Goal: Task Accomplishment & Management: Complete application form

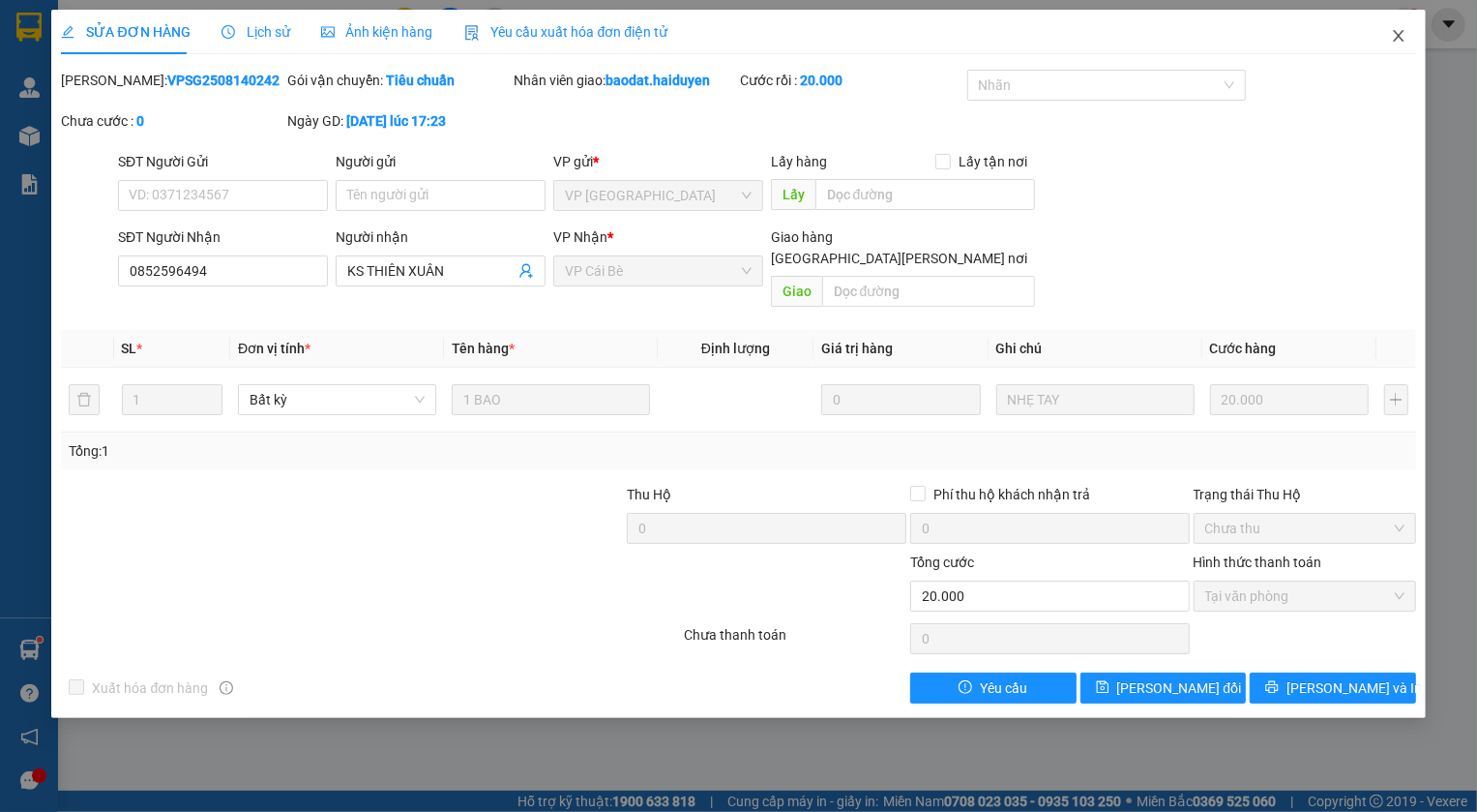
click at [1404, 39] on icon "close" at bounding box center [1399, 36] width 16 height 16
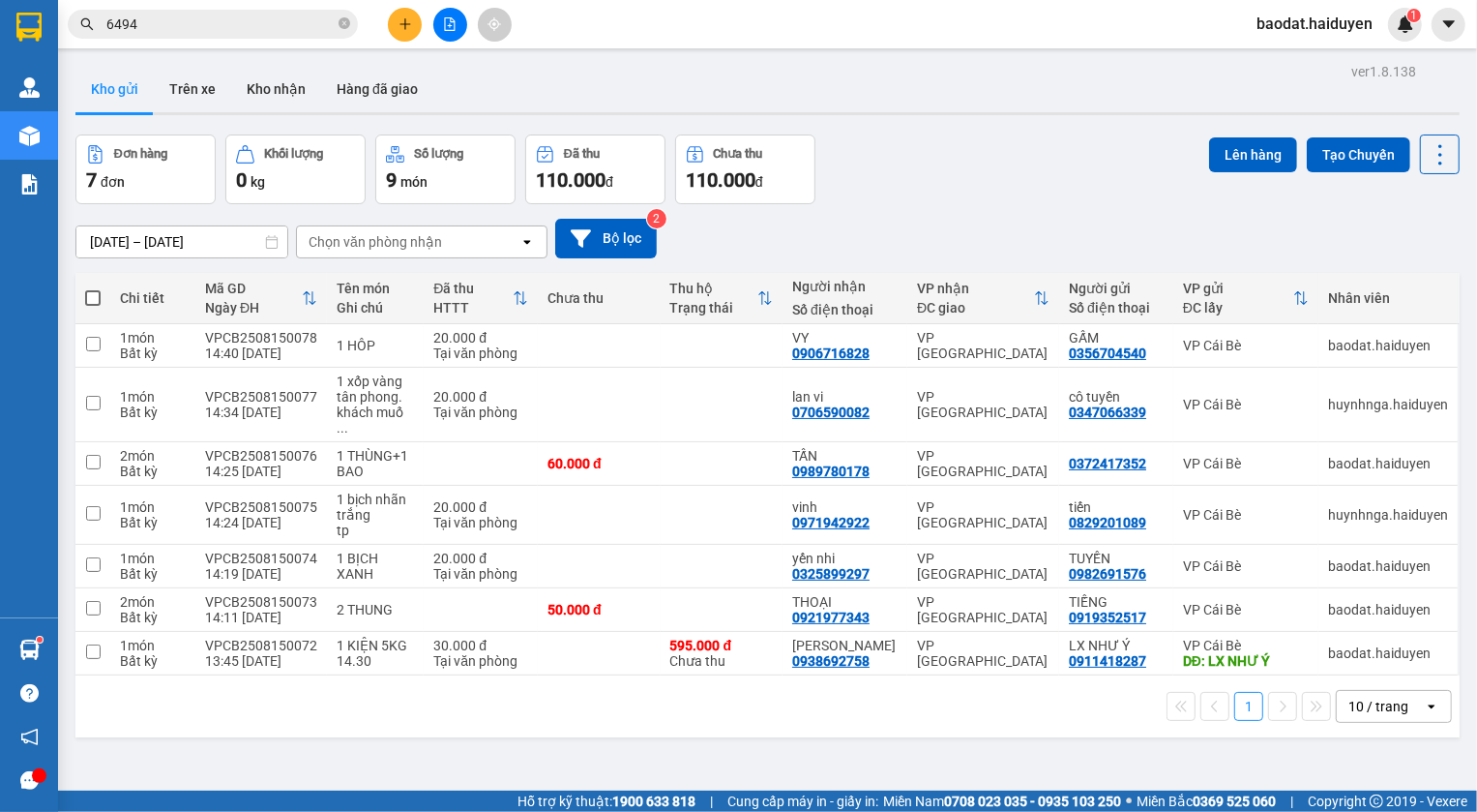
click at [338, 19] on span "6494" at bounding box center [213, 24] width 290 height 29
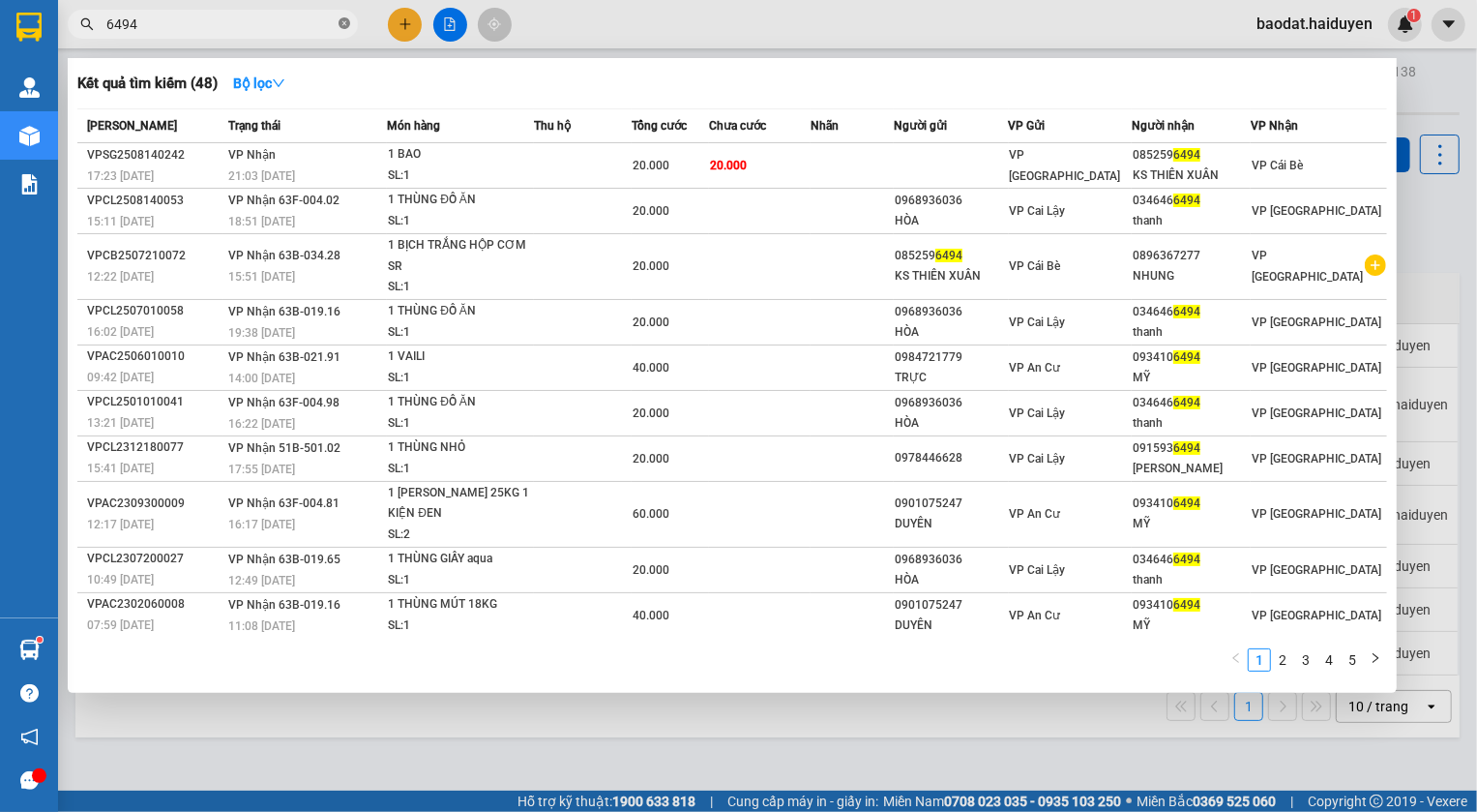
click at [346, 26] on icon "close-circle" at bounding box center [345, 23] width 12 height 12
type input "988"
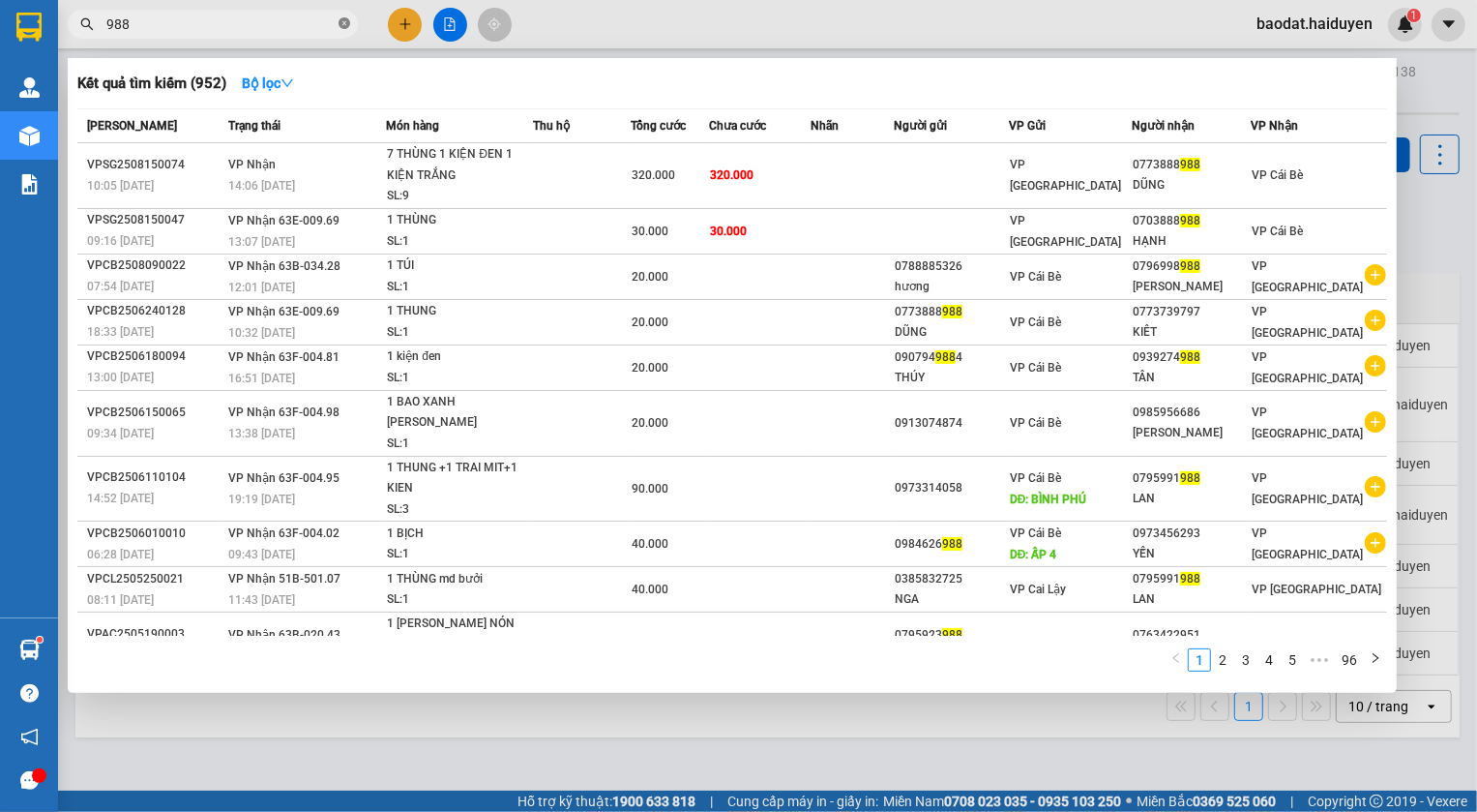
click at [343, 22] on icon "close-circle" at bounding box center [345, 23] width 12 height 12
type input "988"
click at [340, 19] on icon "close-circle" at bounding box center [345, 23] width 12 height 12
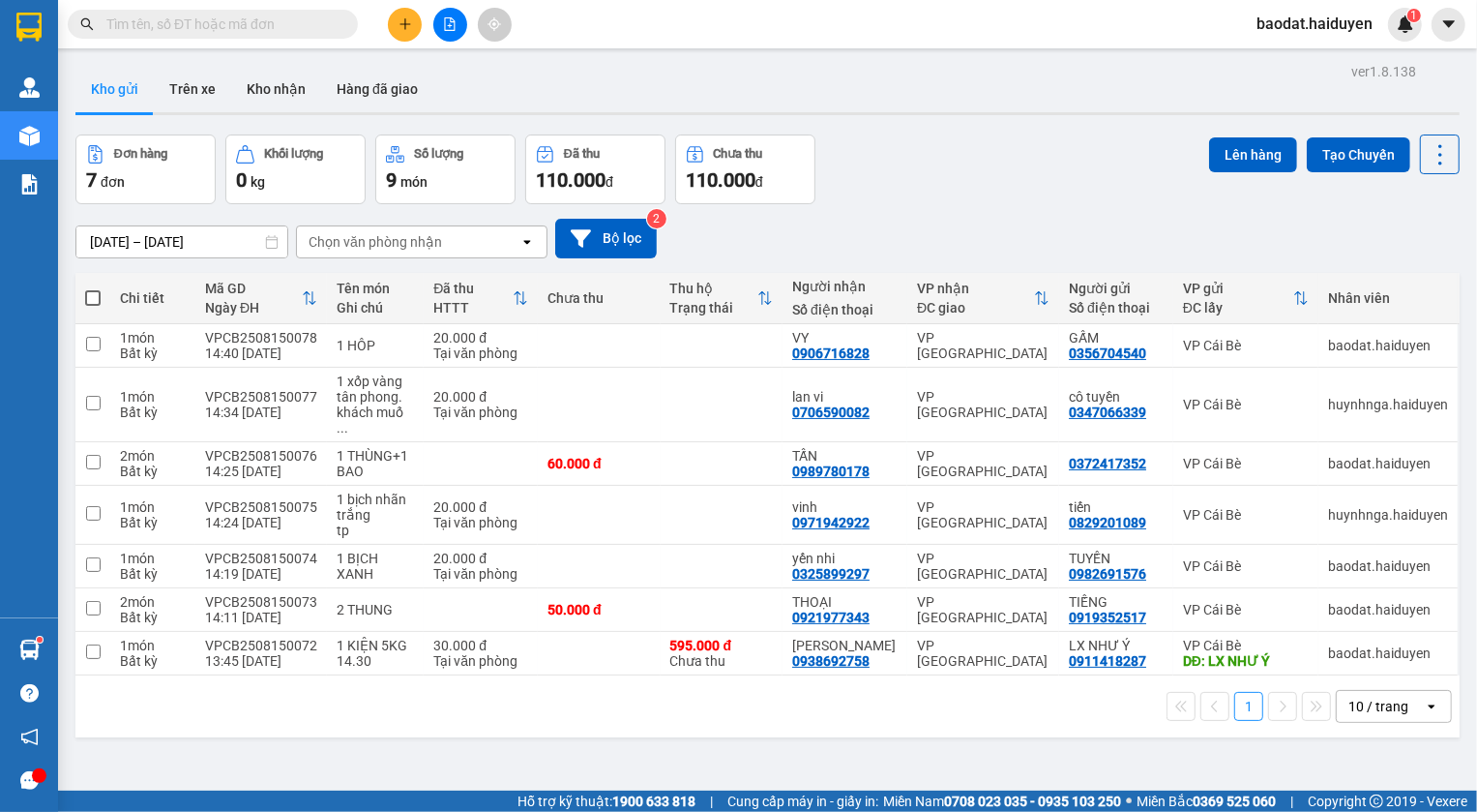
click at [304, 21] on input "text" at bounding box center [220, 24] width 228 height 21
click at [996, 129] on div "ver 1.8.138 Kho gửi Trên xe [PERSON_NAME] Hàng đã [PERSON_NAME] hàng 7 đơn [PER…" at bounding box center [768, 464] width 1400 height 812
click at [222, 21] on input "text" at bounding box center [220, 24] width 228 height 21
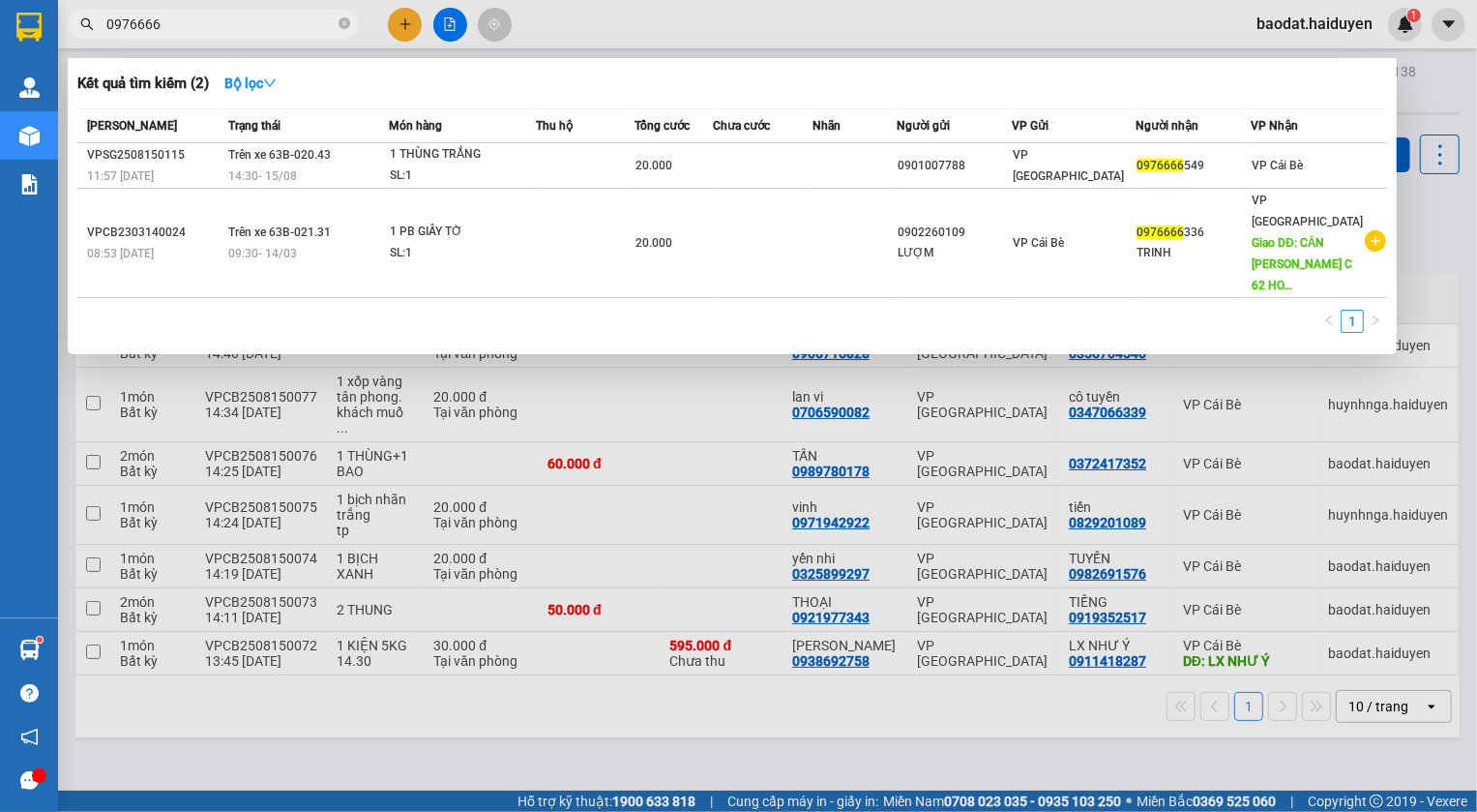
type input "0976666"
click at [348, 19] on icon "close-circle" at bounding box center [345, 23] width 12 height 12
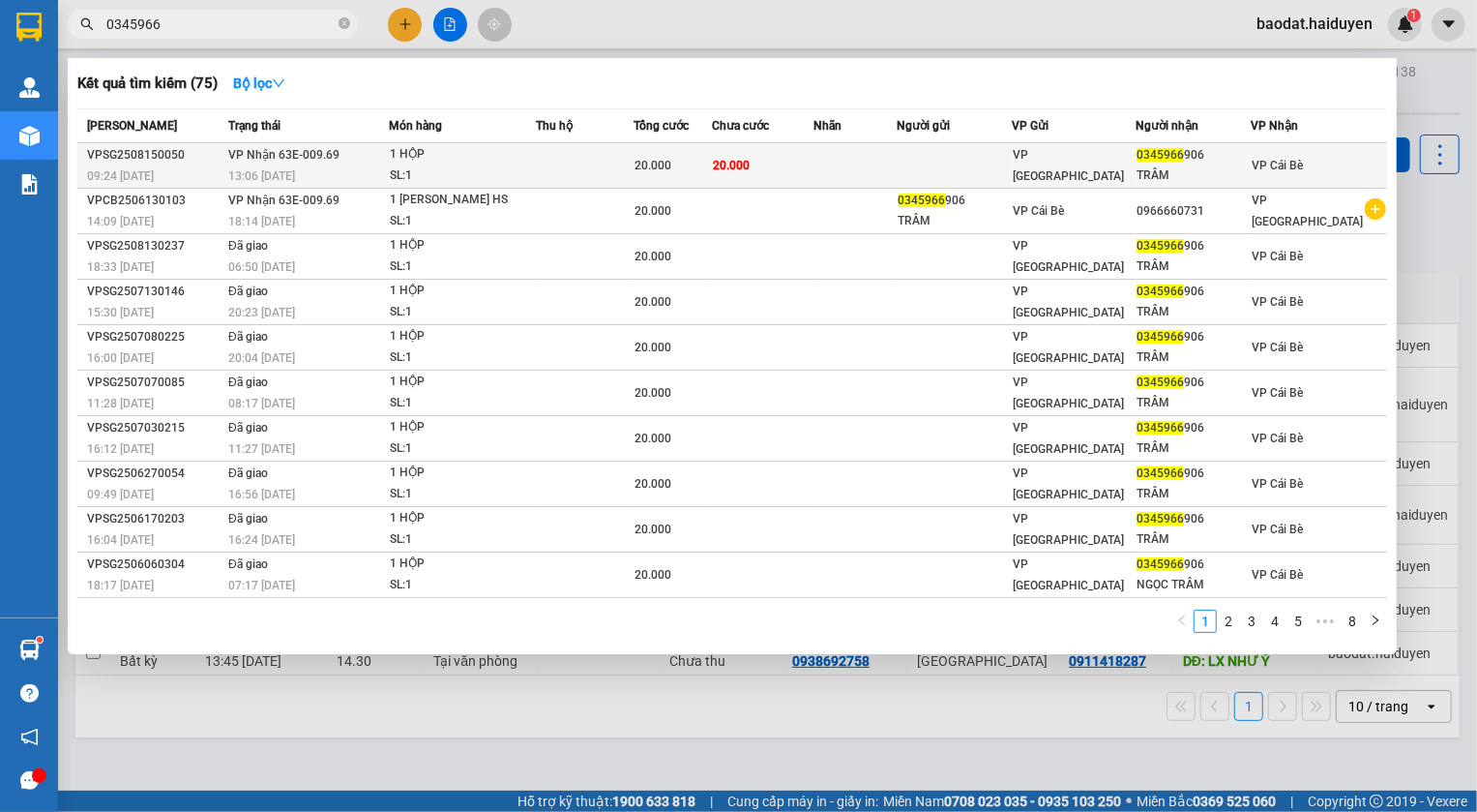
type input "0345966"
click at [711, 174] on div "20.000" at bounding box center [673, 166] width 76 height 21
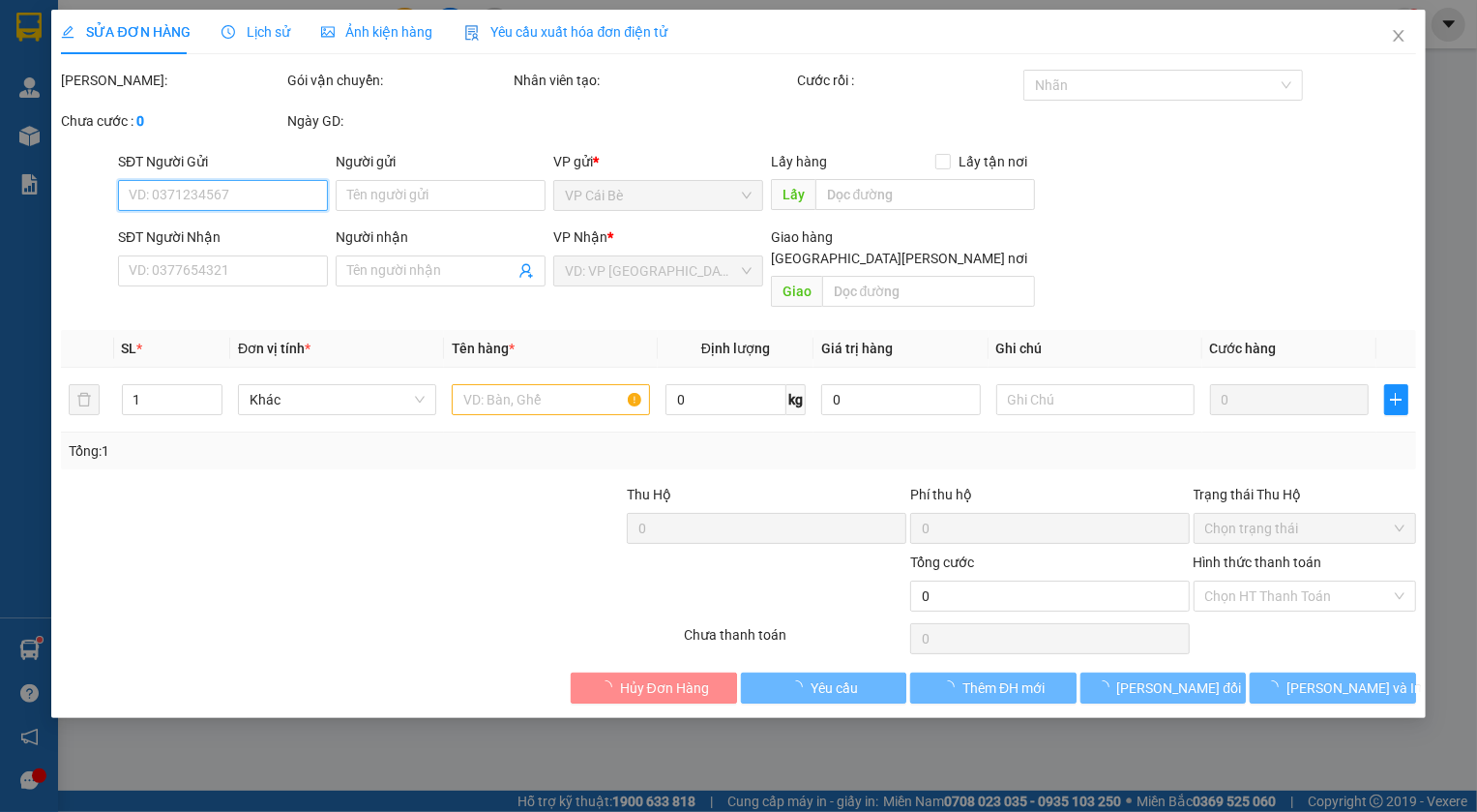
type input "0345966906"
type input "TRÂM"
type input "20.000"
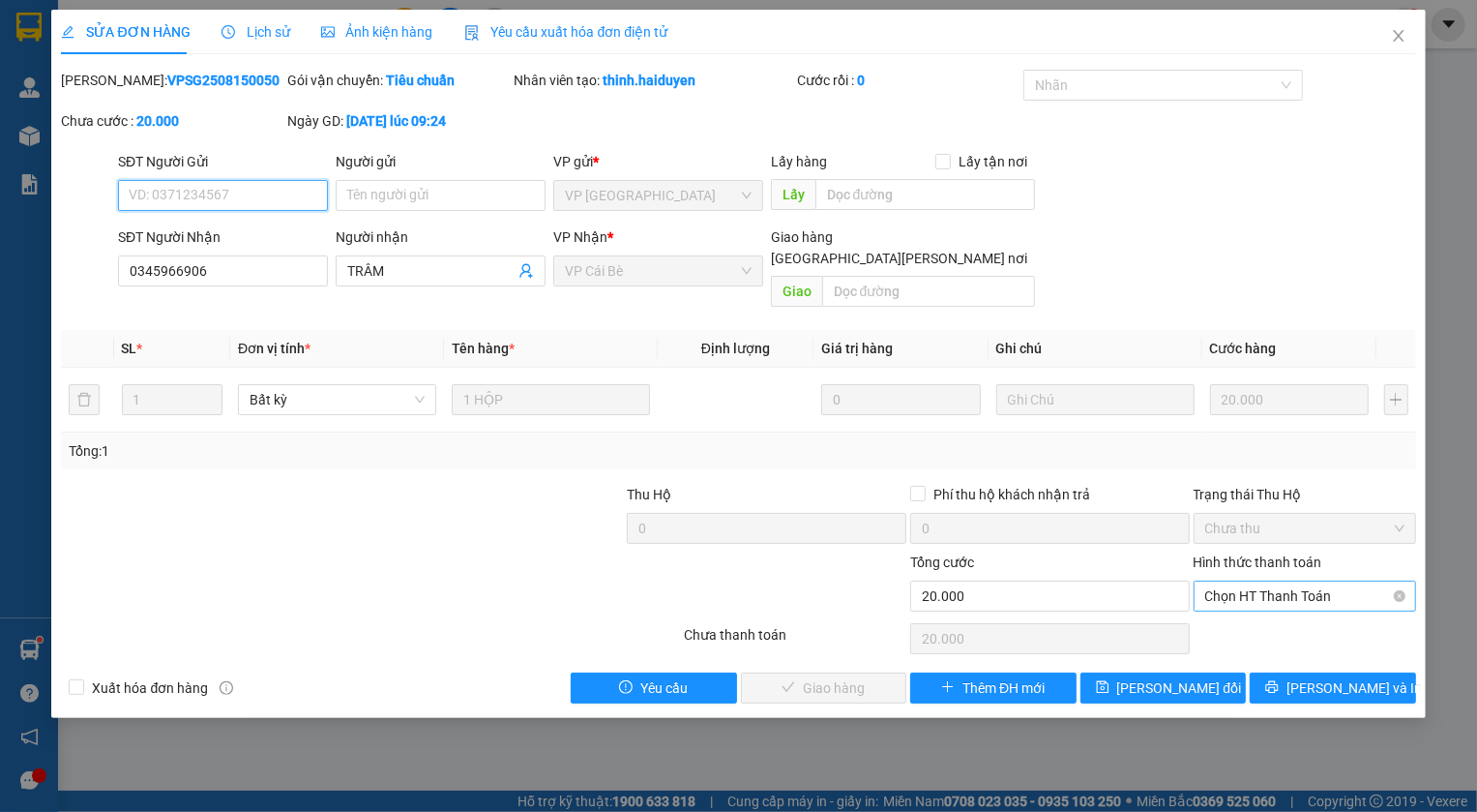
click at [1314, 581] on span "Chọn HT Thanh Toán" at bounding box center [1305, 596] width 200 height 29
click at [1245, 609] on div "Tại văn phòng" at bounding box center [1305, 612] width 200 height 21
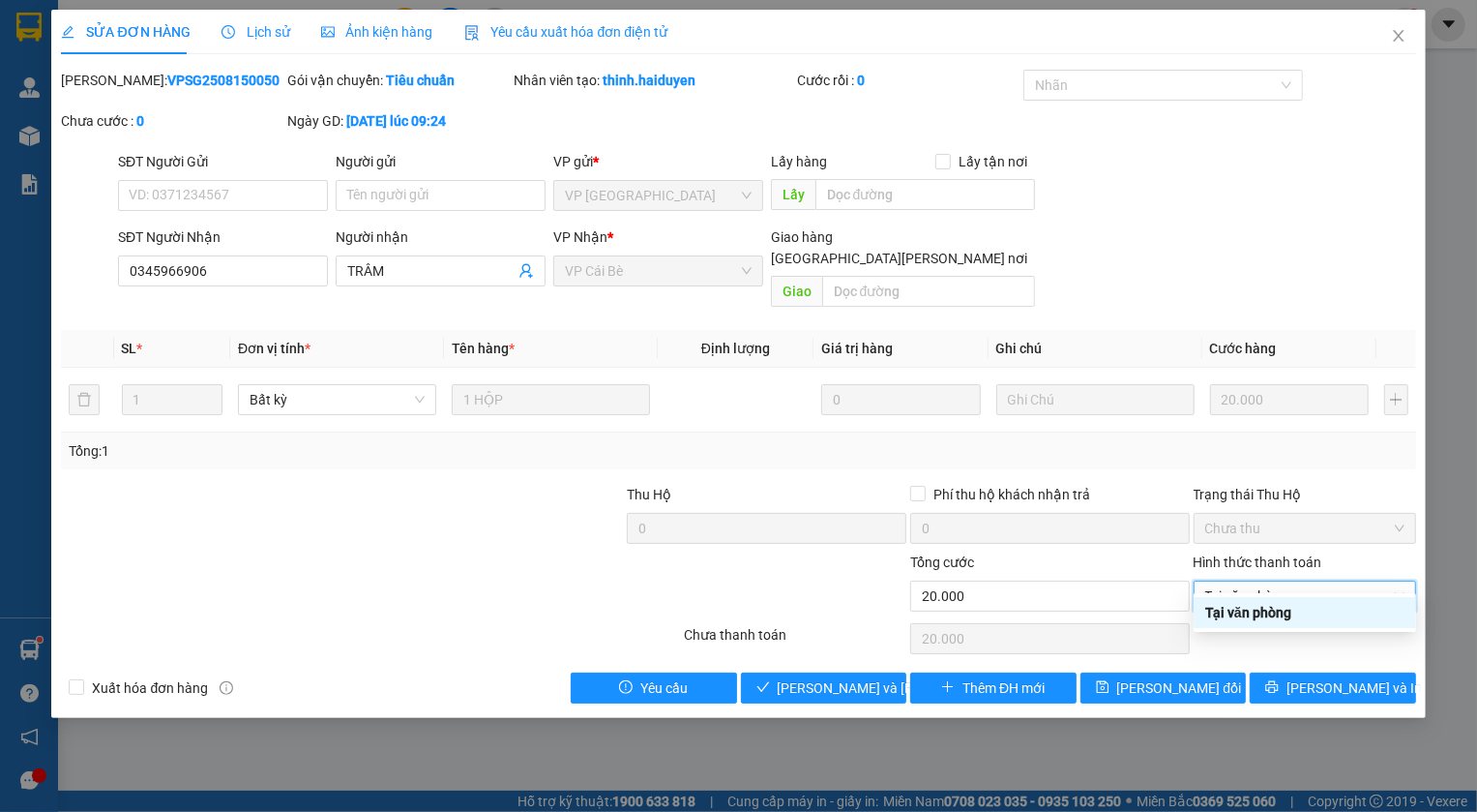
type input "0"
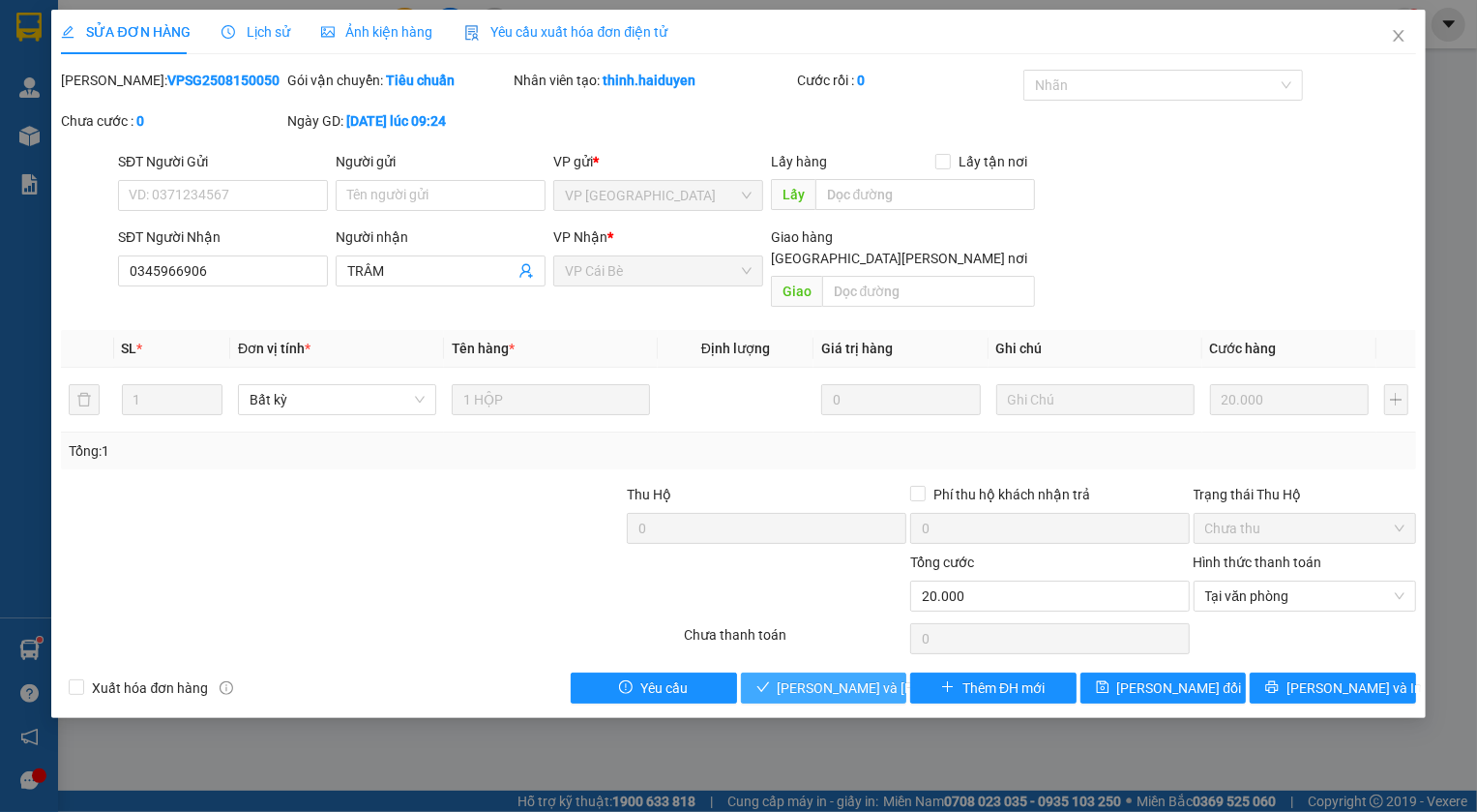
click at [825, 677] on span "[PERSON_NAME] và [PERSON_NAME] hàng" at bounding box center [908, 687] width 261 height 21
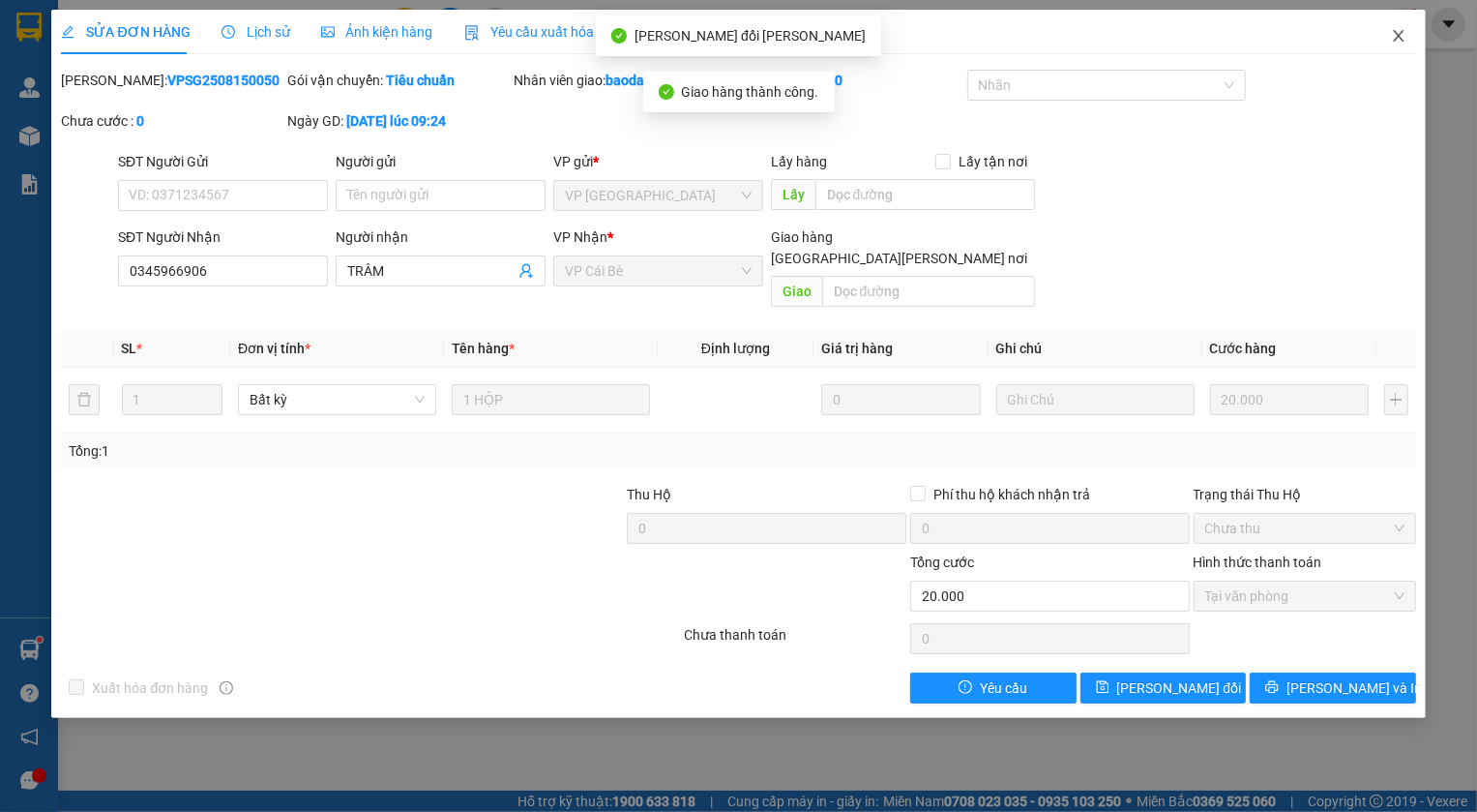
click at [1396, 36] on icon "close" at bounding box center [1399, 36] width 16 height 16
